Goal: Task Accomplishment & Management: Manage account settings

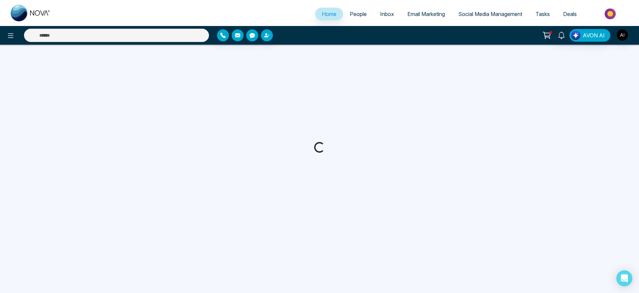
select select "*"
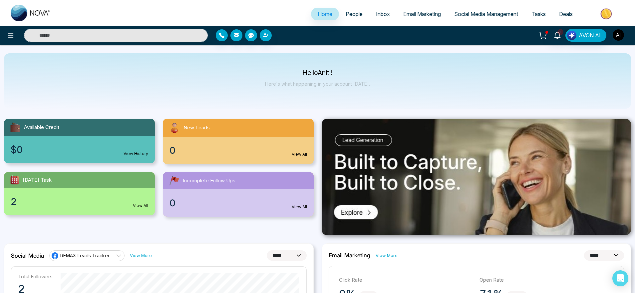
click at [617, 30] on img "button" at bounding box center [618, 34] width 11 height 11
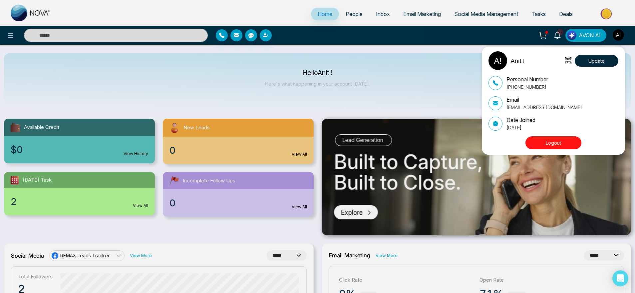
click at [557, 140] on button "Logout" at bounding box center [553, 142] width 56 height 13
